Goal: Task Accomplishment & Management: Use online tool/utility

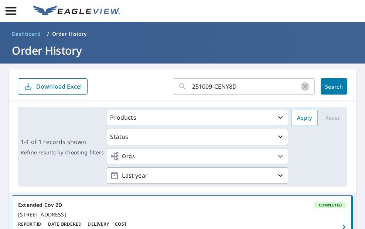
click at [301, 86] on icon "button" at bounding box center [305, 86] width 9 height 9
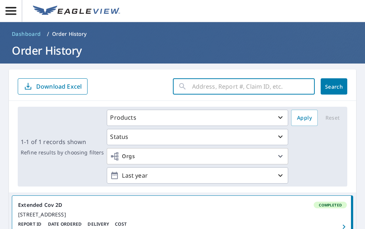
click at [254, 85] on input "text" at bounding box center [253, 86] width 123 height 21
paste input "251009-MSDKWW"
type input "251009-MSDKWW"
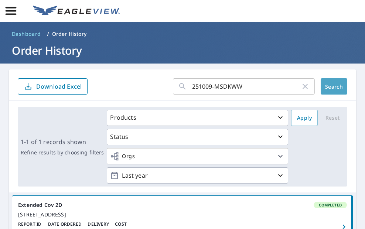
click at [326, 86] on span "Search" at bounding box center [333, 86] width 15 height 7
click at [301, 86] on icon "button" at bounding box center [305, 86] width 9 height 9
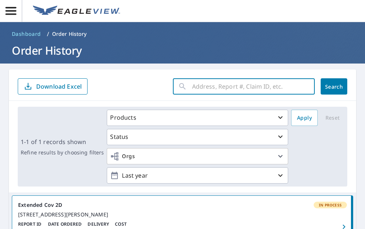
click at [237, 85] on input "text" at bounding box center [253, 86] width 123 height 21
paste input "251009-MSDKWW"
type input "251009-MSDKWW"
click at [321, 82] on button "Search" at bounding box center [333, 86] width 27 height 16
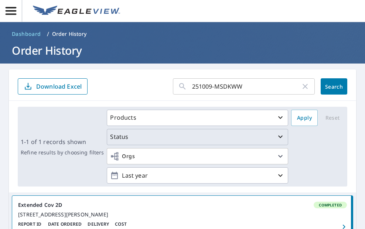
scroll to position [111, 0]
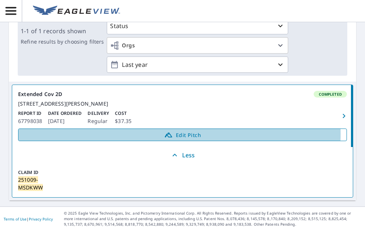
click at [171, 139] on span "Edit Pitch" at bounding box center [182, 134] width 319 height 9
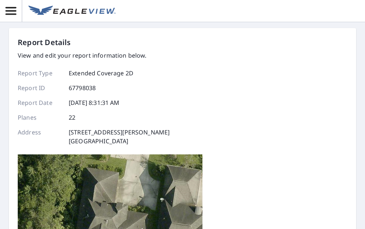
scroll to position [148, 0]
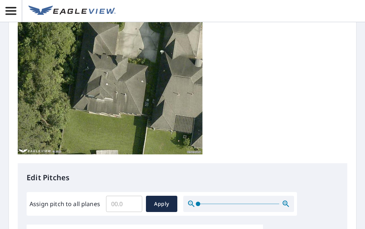
click at [115, 193] on input "Assign pitch to all planes" at bounding box center [124, 203] width 36 height 21
type input "12"
click at [159, 199] on span "Apply" at bounding box center [162, 203] width 20 height 9
type input "12"
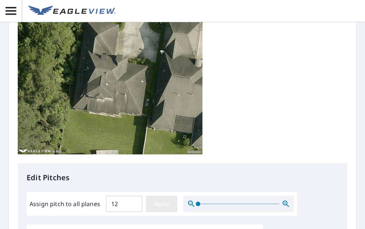
type input "12"
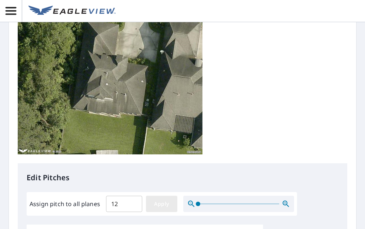
type input "12"
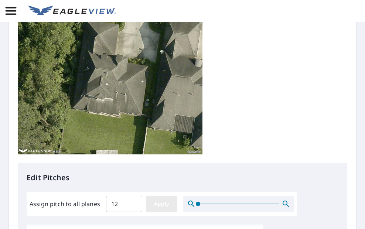
type input "12"
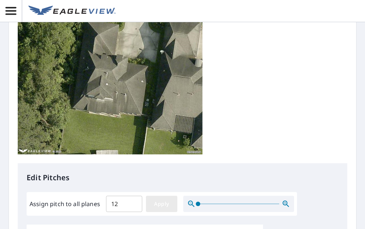
type input "12"
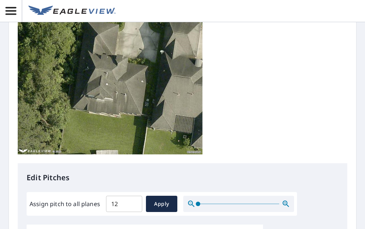
scroll to position [221, 0]
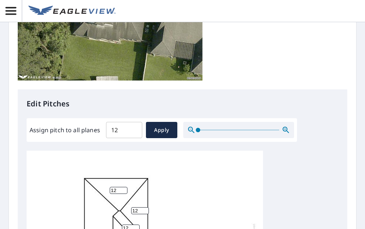
drag, startPoint x: 117, startPoint y: 67, endPoint x: 97, endPoint y: 67, distance: 19.9
type input "10"
drag, startPoint x: 139, startPoint y: 85, endPoint x: 127, endPoint y: 87, distance: 12.8
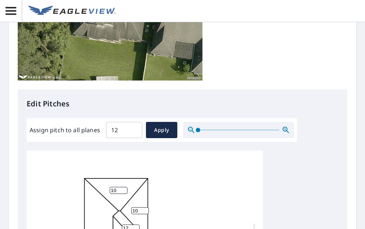
type input "10"
drag, startPoint x: 130, startPoint y: 104, endPoint x: 122, endPoint y: 104, distance: 7.8
click at [122, 224] on input "12" at bounding box center [131, 227] width 18 height 7
type input "10"
drag, startPoint x: 102, startPoint y: 114, endPoint x: 91, endPoint y: 115, distance: 11.1
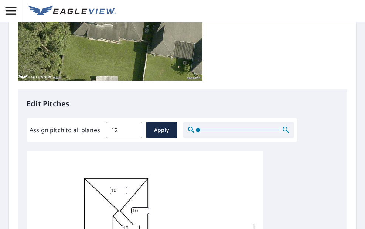
type input "10"
drag, startPoint x: 119, startPoint y: 116, endPoint x: 111, endPoint y: 117, distance: 7.5
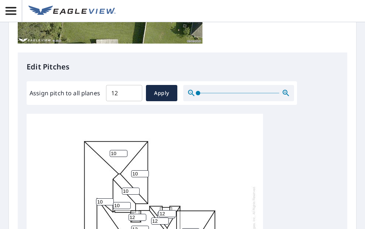
scroll to position [295, 0]
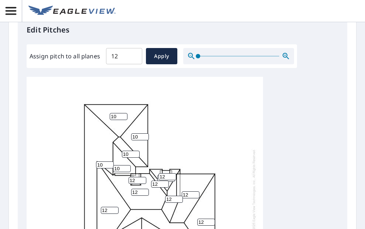
type input "10"
drag, startPoint x: 143, startPoint y: 143, endPoint x: 126, endPoint y: 143, distance: 16.6
click at [126, 143] on div "10 12 12 12 12 12 12 10 10 12 12 10 12 12 10 12 12 12 12 12 12 12" at bounding box center [145, 191] width 236 height 232
type input "10"
drag, startPoint x: 172, startPoint y: 119, endPoint x: 156, endPoint y: 119, distance: 15.9
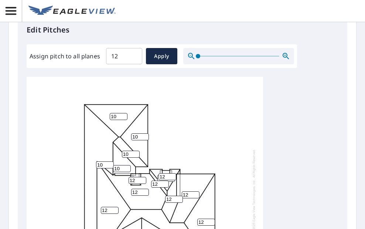
click at [156, 119] on div "10 12 12 12 12 12 10 10 10 12 12 10 12 12 10 12 12 12 12 12 12 12" at bounding box center [145, 191] width 236 height 232
type input "10"
drag, startPoint x: 203, startPoint y: 97, endPoint x: 186, endPoint y: 98, distance: 17.0
click at [186, 98] on div "10 10 12 12 12 12 10 10 10 12 12 10 12 12 10 12 12 12 12 12 12 12" at bounding box center [145, 191] width 236 height 232
type input "10"
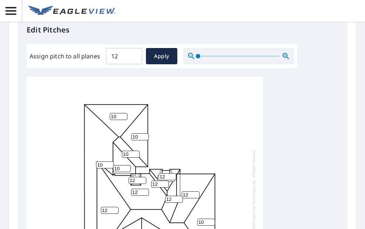
drag, startPoint x: 171, startPoint y: 73, endPoint x: 162, endPoint y: 73, distance: 8.9
click at [162, 75] on div "10 10 12 12 10 12 10 10 10 12 12 10 12 12 10 12 12 12 12 12 12 12" at bounding box center [145, 191] width 236 height 232
type input "10"
drag, startPoint x: 189, startPoint y: 70, endPoint x: 180, endPoint y: 71, distance: 8.5
click at [180, 75] on div "10 10 12 12 10 12 10 10 10 12 12 10 10 12 10 12 12 12 12 12 12 12" at bounding box center [145, 191] width 236 height 232
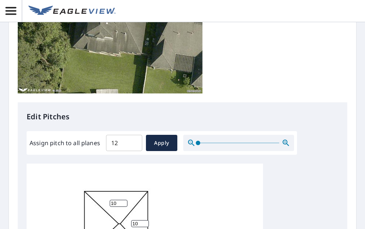
scroll to position [356, 0]
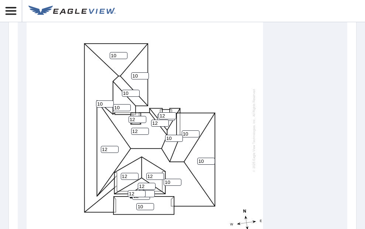
type input "10"
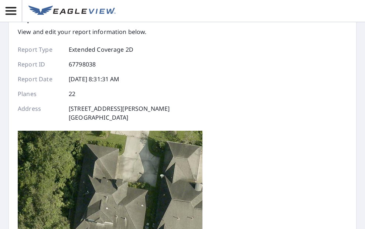
scroll to position [0, 0]
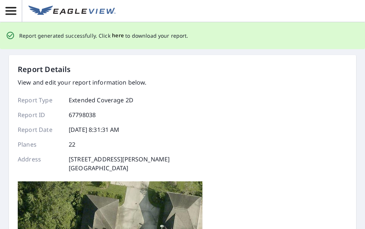
click at [112, 36] on span "here" at bounding box center [118, 35] width 12 height 9
